Goal: Navigation & Orientation: Find specific page/section

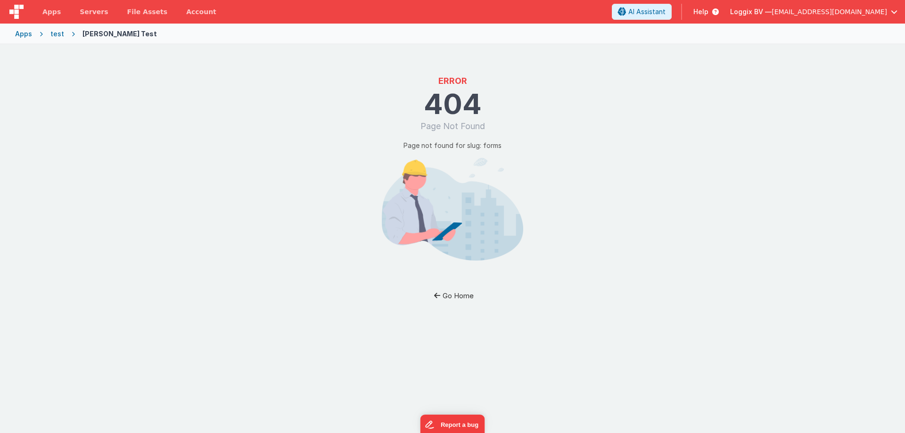
click at [459, 298] on button "Go Home" at bounding box center [452, 295] width 55 height 17
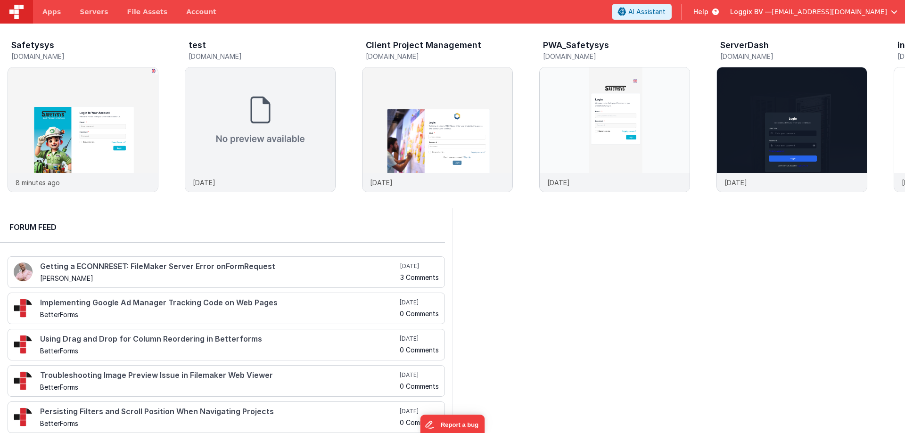
click at [698, 334] on div at bounding box center [679, 324] width 453 height 232
click at [50, 6] on link "Apps" at bounding box center [51, 12] width 37 height 24
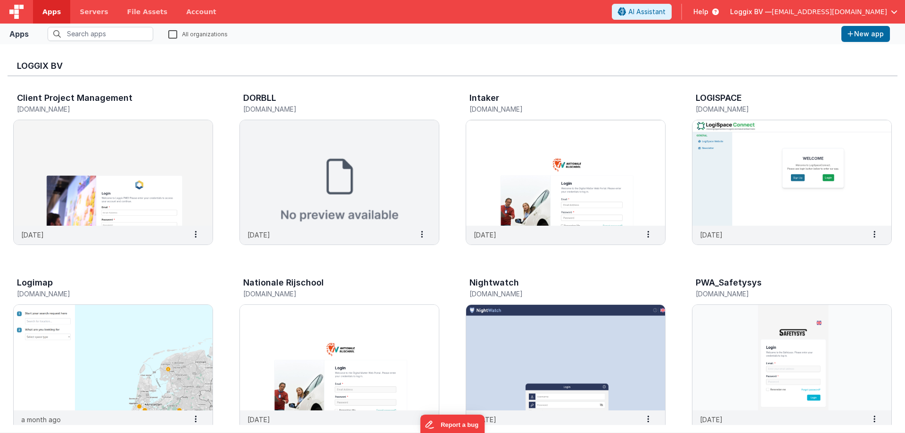
drag, startPoint x: 214, startPoint y: 280, endPoint x: 217, endPoint y: 272, distance: 8.7
click at [455, 54] on div "Loggix BV" at bounding box center [453, 64] width 890 height 25
